Goal: Obtain resource: Obtain resource

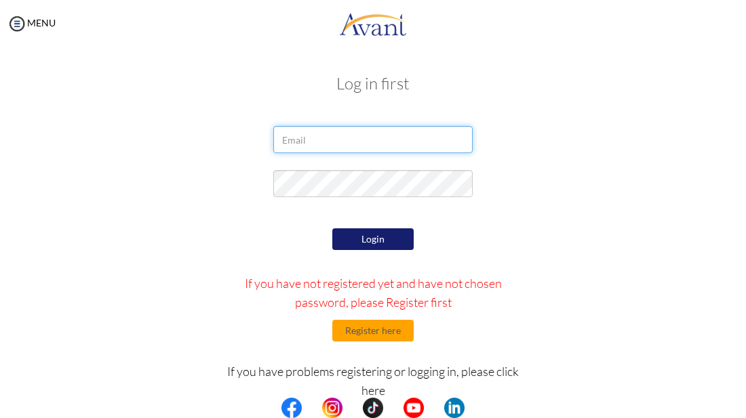
type input "[EMAIL_ADDRESS][DOMAIN_NAME]"
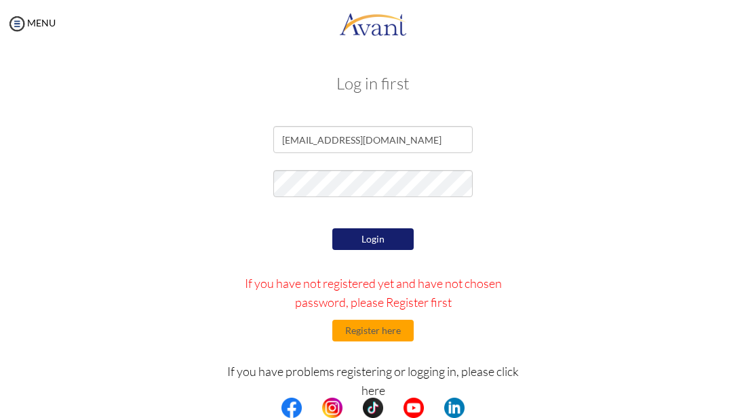
click at [363, 237] on button "Login" at bounding box center [372, 239] width 81 height 22
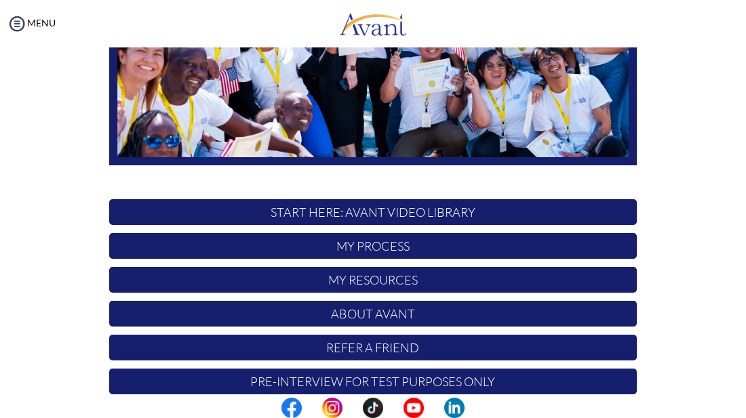
scroll to position [271, 0]
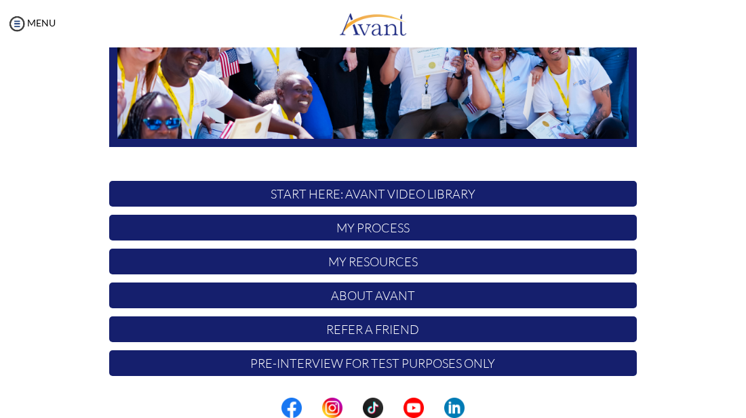
click at [424, 232] on p "My Process" at bounding box center [373, 228] width 528 height 26
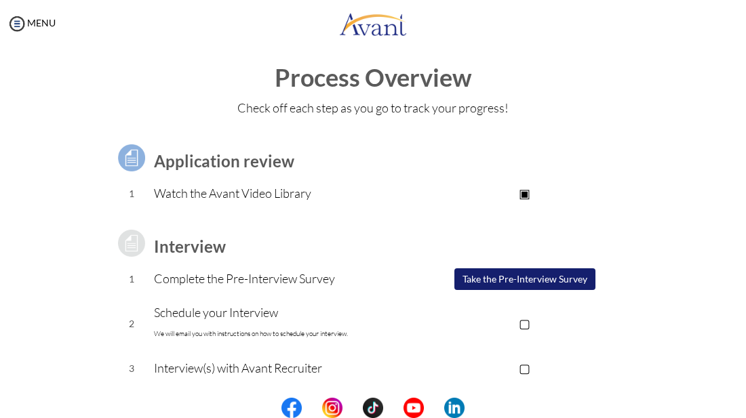
scroll to position [0, 0]
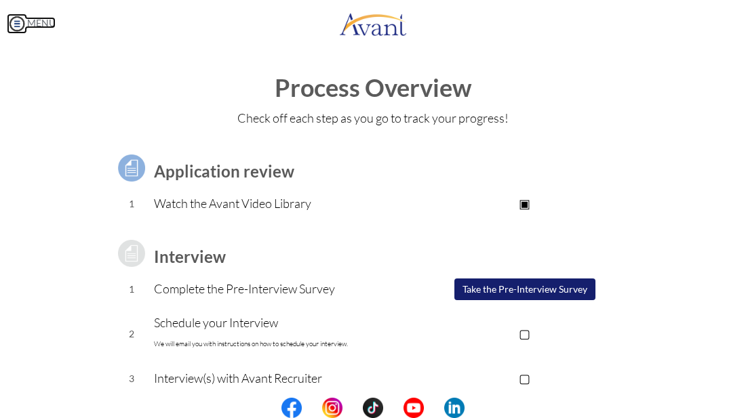
click at [17, 26] on img at bounding box center [17, 24] width 20 height 20
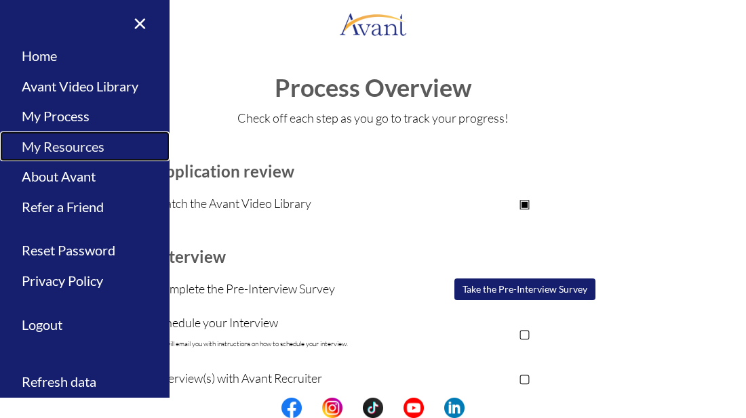
click at [103, 157] on link "My Resources" at bounding box center [85, 147] width 170 height 31
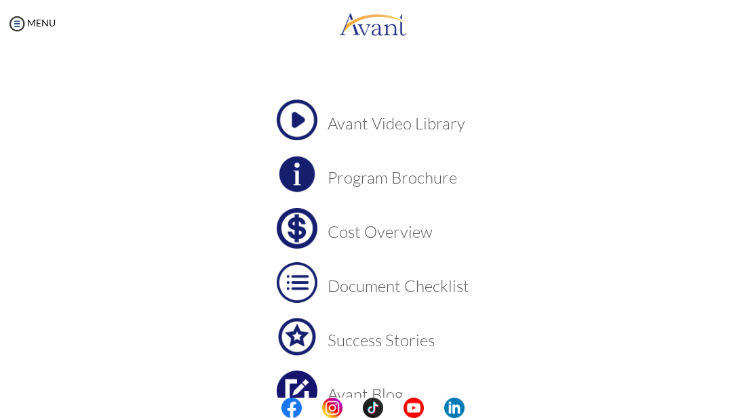
scroll to position [49, 0]
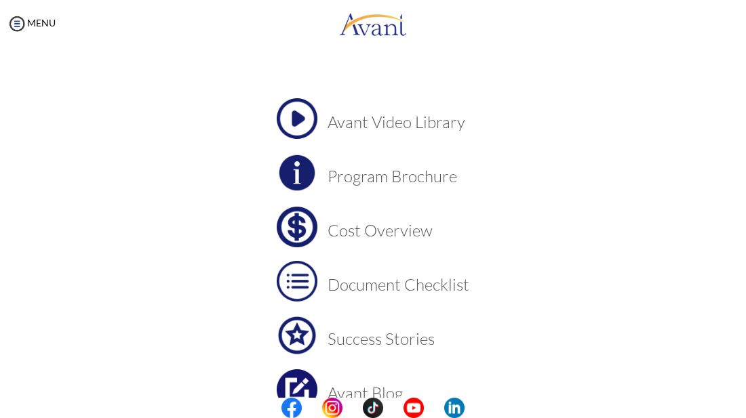
click at [381, 167] on h3 "Program Brochure" at bounding box center [398, 176] width 142 height 18
